Goal: Navigation & Orientation: Find specific page/section

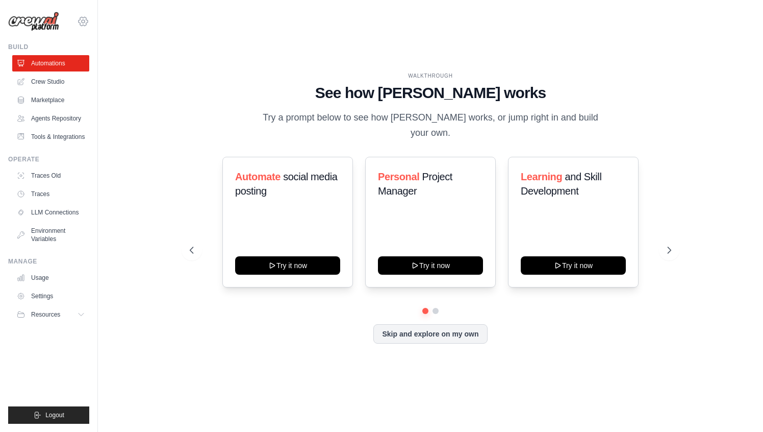
click at [83, 20] on icon at bounding box center [83, 21] width 12 height 12
click at [101, 60] on span "Settings" at bounding box center [127, 63] width 81 height 10
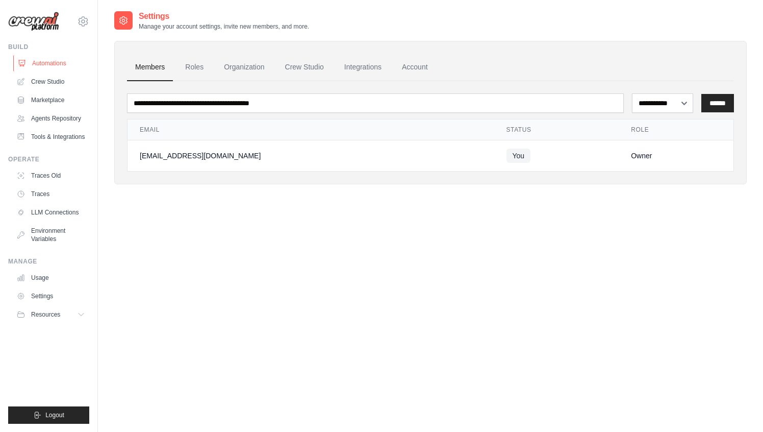
click at [50, 62] on link "Automations" at bounding box center [51, 63] width 77 height 16
